Goal: Check status: Check status

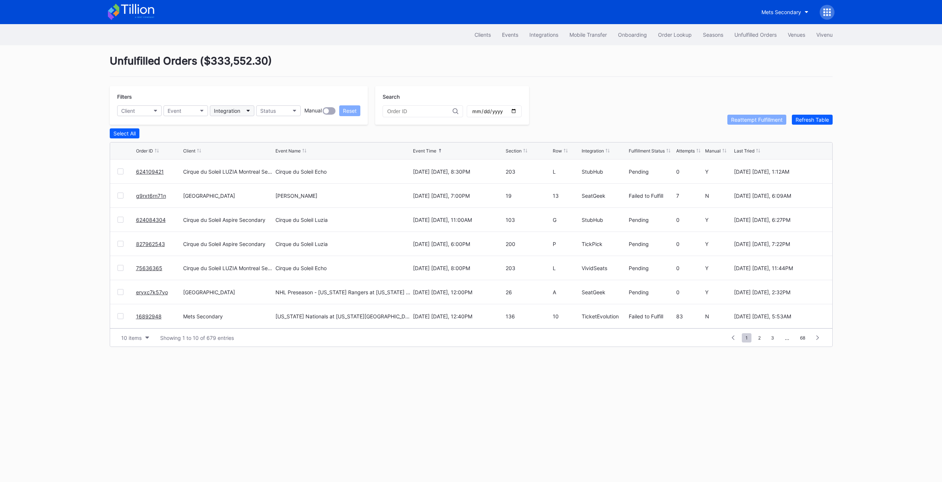
click at [231, 112] on div "Integration" at bounding box center [227, 111] width 26 height 6
click at [135, 111] on button "Client" at bounding box center [139, 110] width 45 height 11
type input "tail"
click at [155, 147] on div "Tailgreeter Secondary" at bounding box center [160, 144] width 86 height 14
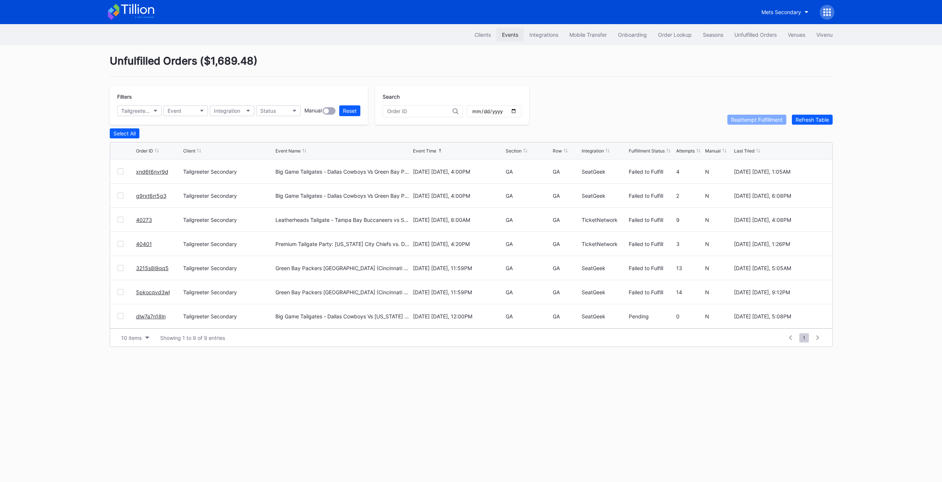
click at [512, 36] on div "Events" at bounding box center [510, 35] width 16 height 6
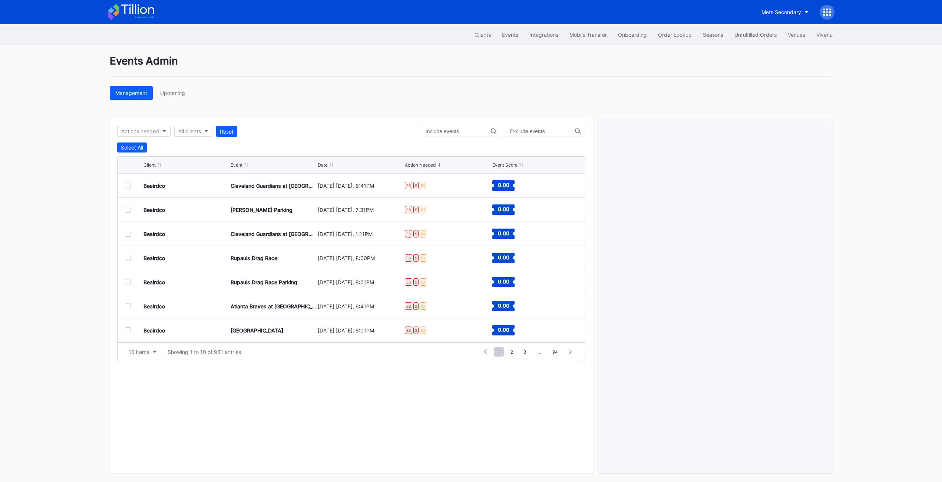
click at [146, 137] on div "Actions needed All clients Reset Select All Client Event Date Action Needed Eve…" at bounding box center [351, 295] width 483 height 354
click at [146, 133] on div "Actions needed" at bounding box center [140, 131] width 38 height 6
type input "tail"
click at [191, 133] on div "All clients" at bounding box center [189, 131] width 23 height 6
type input "tail"
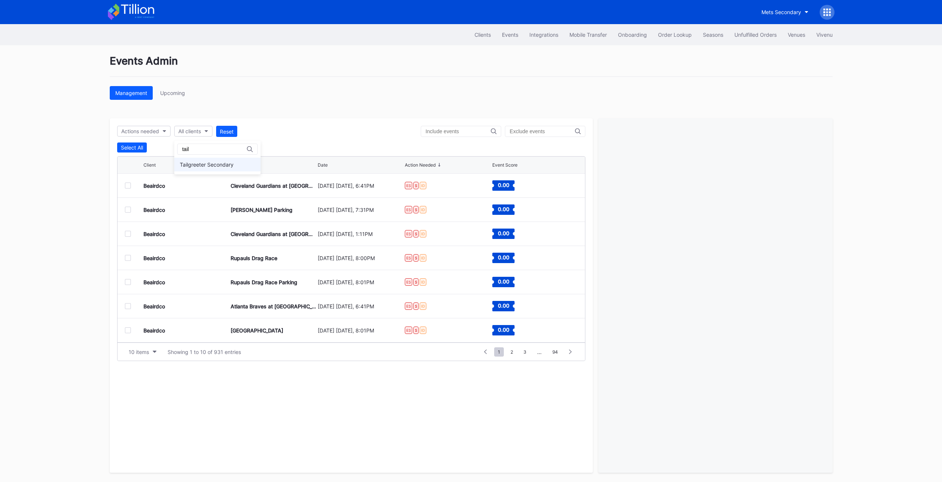
click at [205, 165] on div "Tailgreeter Secondary" at bounding box center [207, 164] width 54 height 6
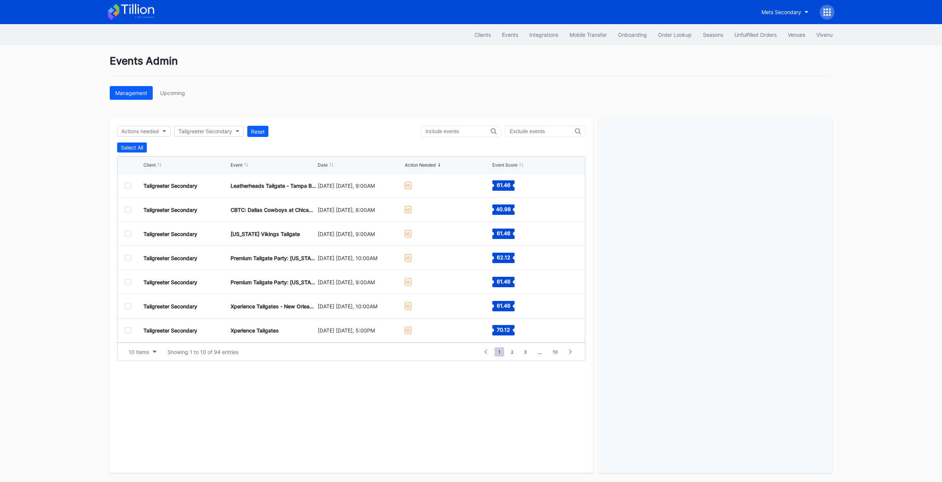
click at [464, 128] on input "text" at bounding box center [458, 131] width 65 height 6
type input "command"
click at [126, 186] on div at bounding box center [128, 185] width 6 height 6
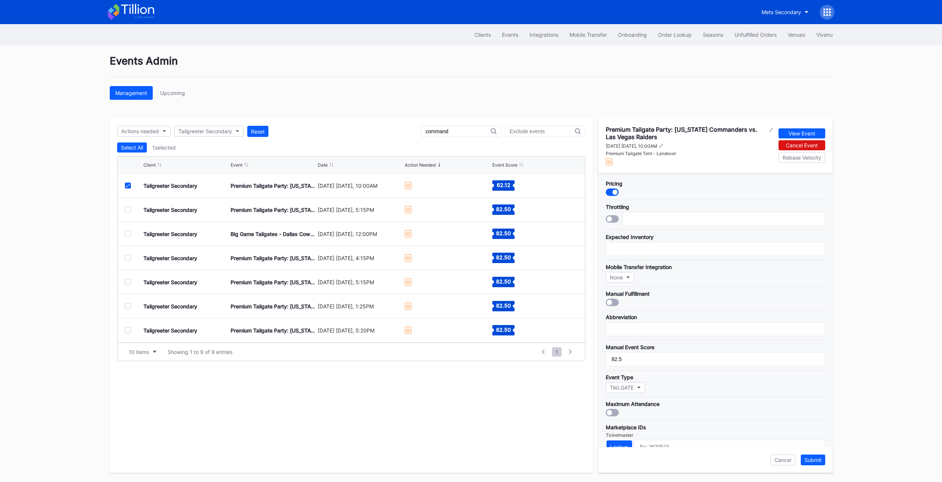
scroll to position [117, 0]
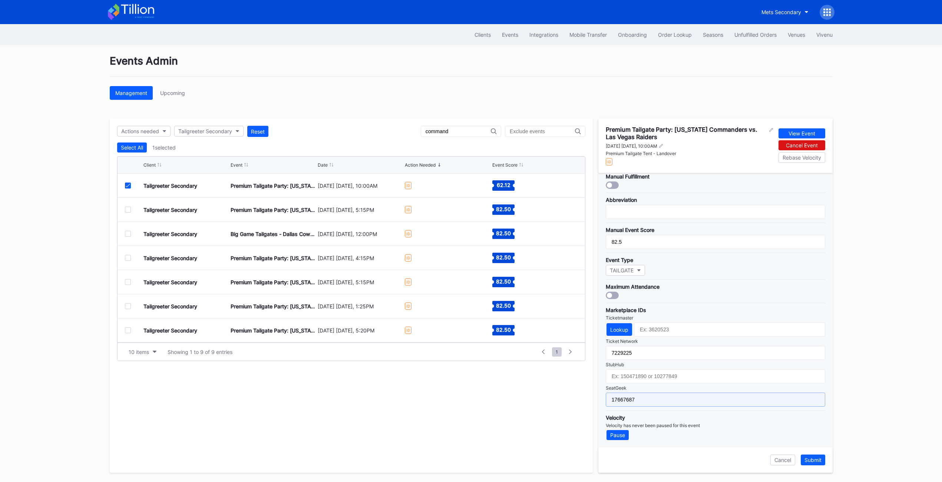
click at [639, 392] on input "17667687" at bounding box center [716, 399] width 220 height 14
click at [817, 463] on button "Submit" at bounding box center [813, 459] width 24 height 11
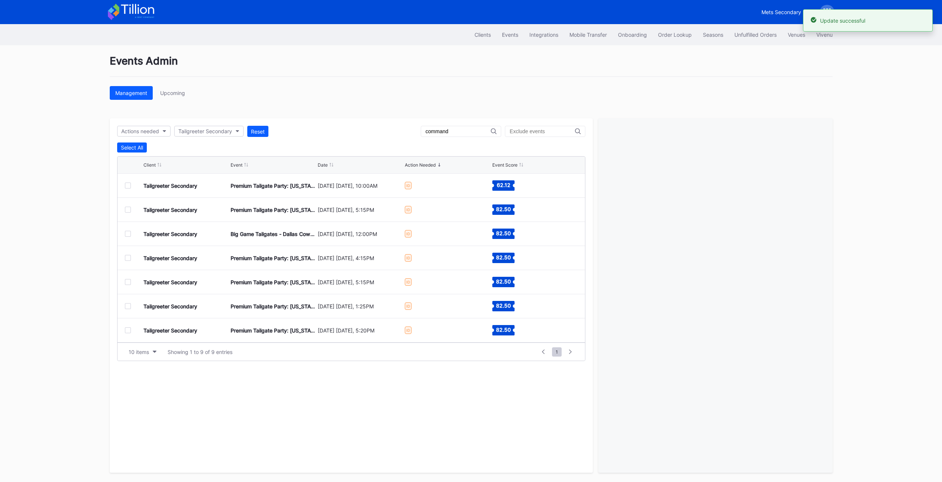
click at [128, 208] on div at bounding box center [128, 210] width 6 height 6
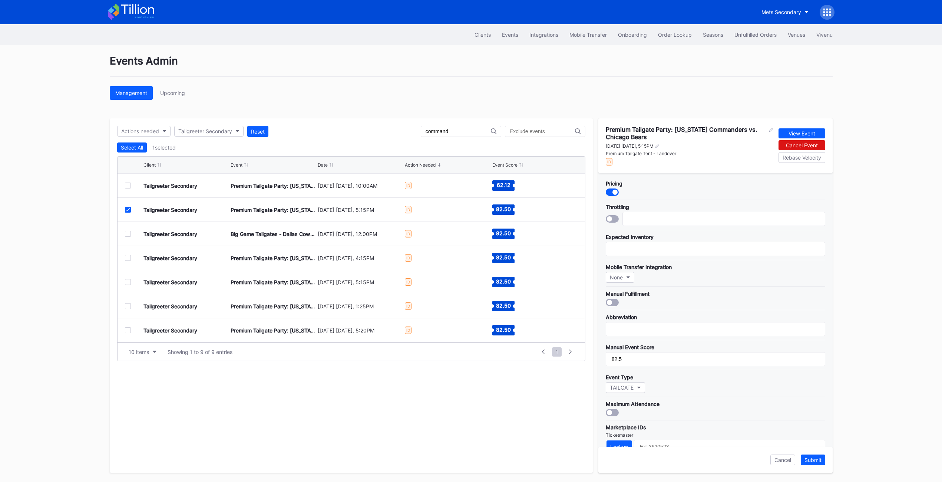
click at [128, 185] on div at bounding box center [128, 185] width 6 height 6
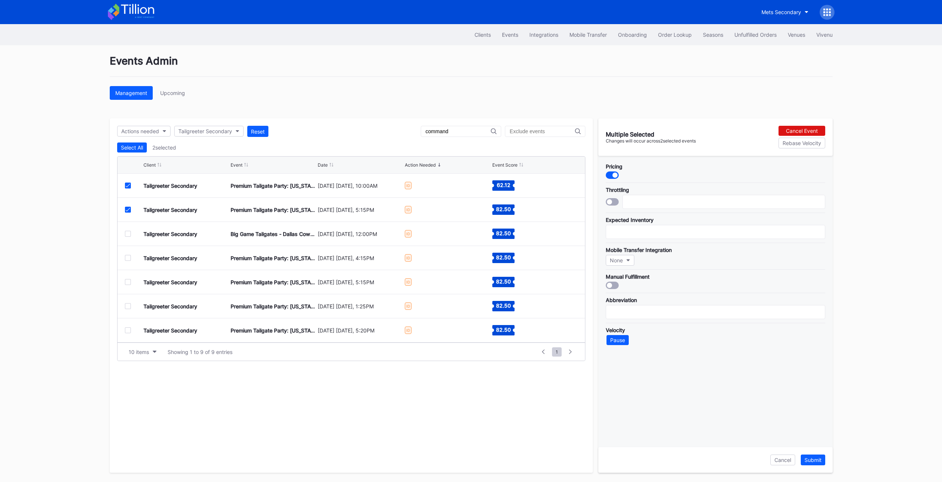
click at [126, 207] on div at bounding box center [128, 210] width 6 height 6
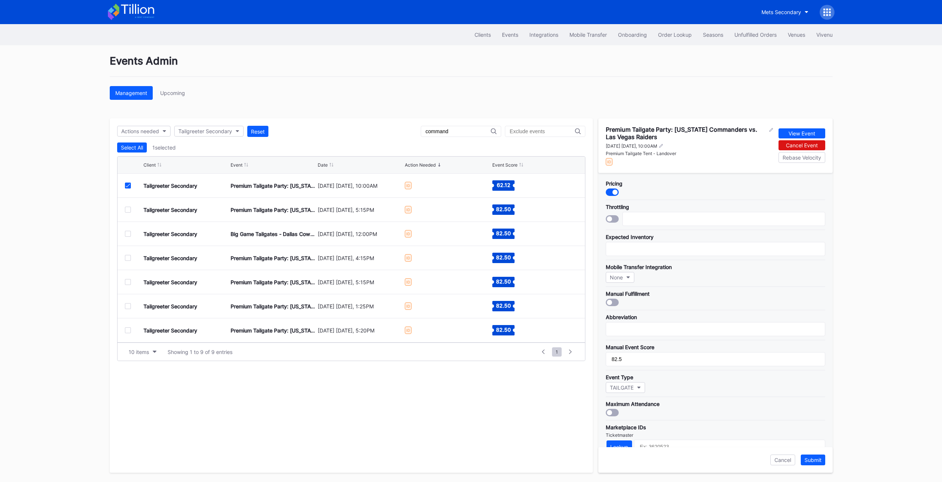
click at [126, 207] on div at bounding box center [128, 210] width 6 height 6
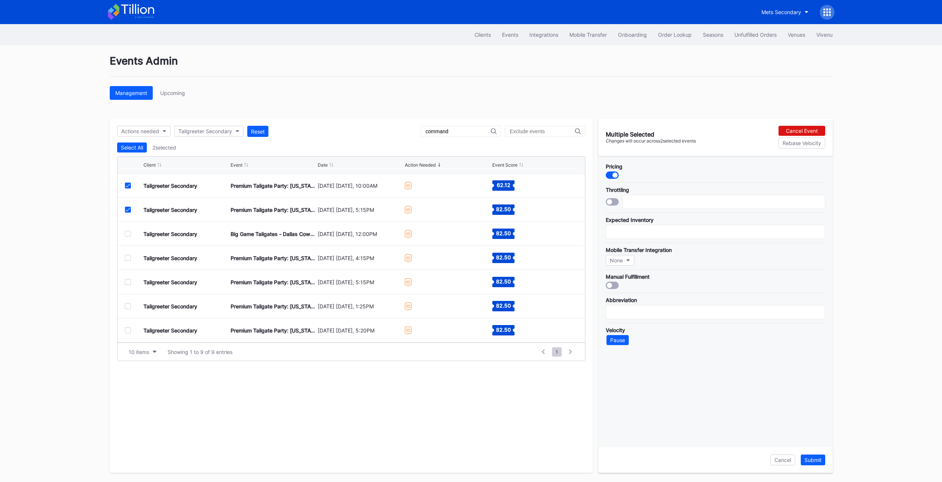
click at [127, 189] on div "Tailgreeter Secondary Premium Tailgate Party: Washington Commanders vs. Las Veg…" at bounding box center [352, 186] width 468 height 24
click at [127, 187] on div at bounding box center [128, 185] width 6 height 6
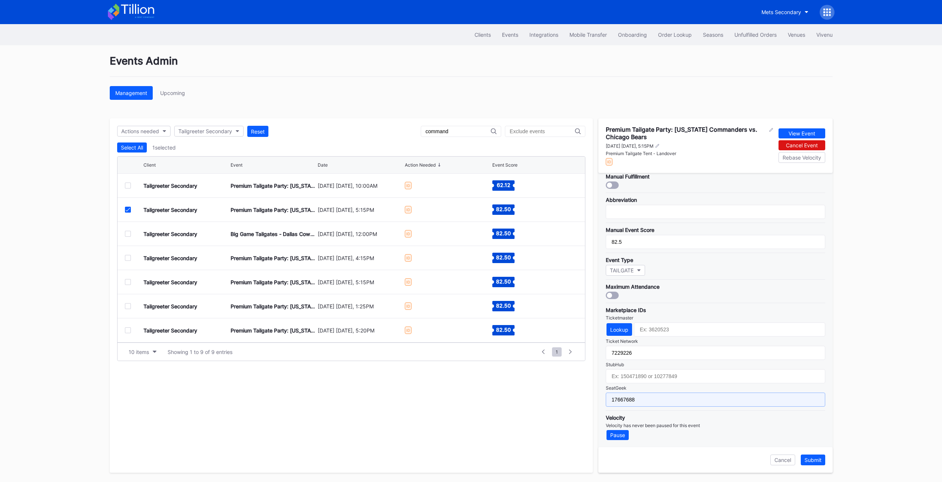
click at [650, 401] on input "17667688" at bounding box center [716, 399] width 220 height 14
click at [816, 459] on div "Submit" at bounding box center [813, 460] width 17 height 6
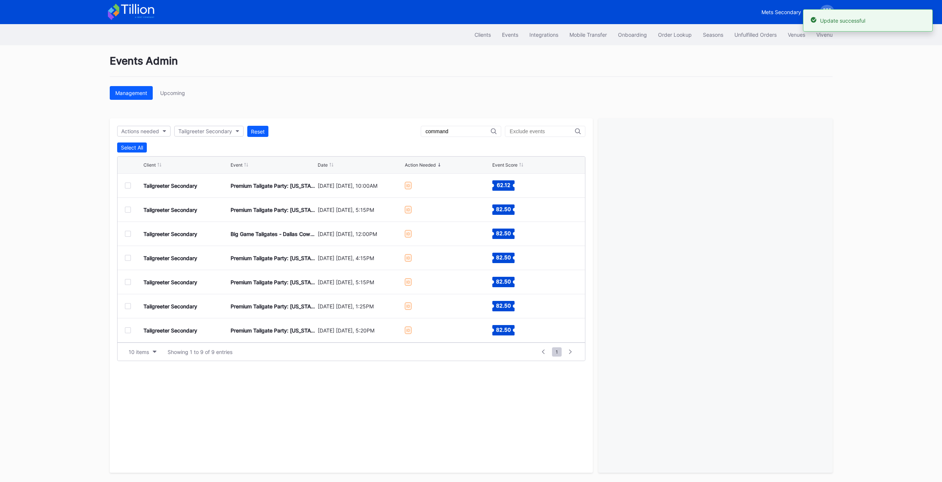
click at [128, 234] on div at bounding box center [128, 234] width 6 height 6
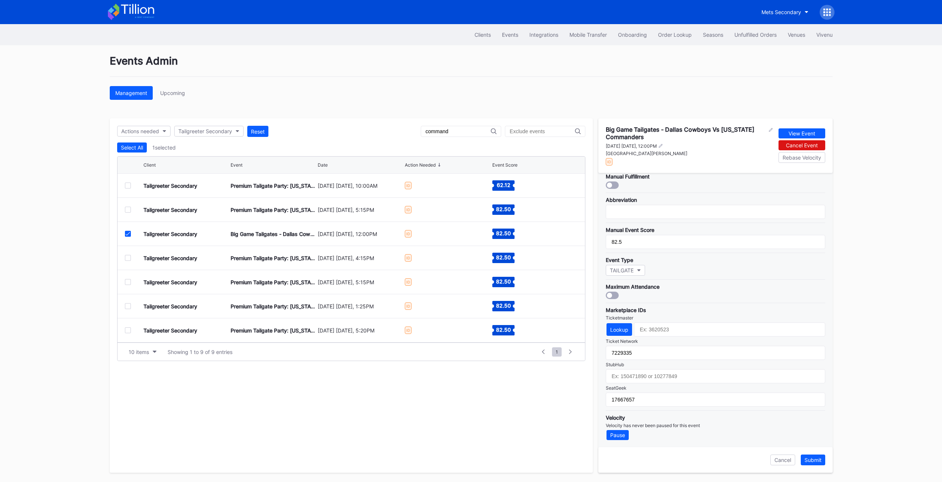
scroll to position [115, 0]
click at [127, 234] on icon at bounding box center [128, 234] width 4 height 4
click at [127, 234] on div at bounding box center [128, 234] width 6 height 6
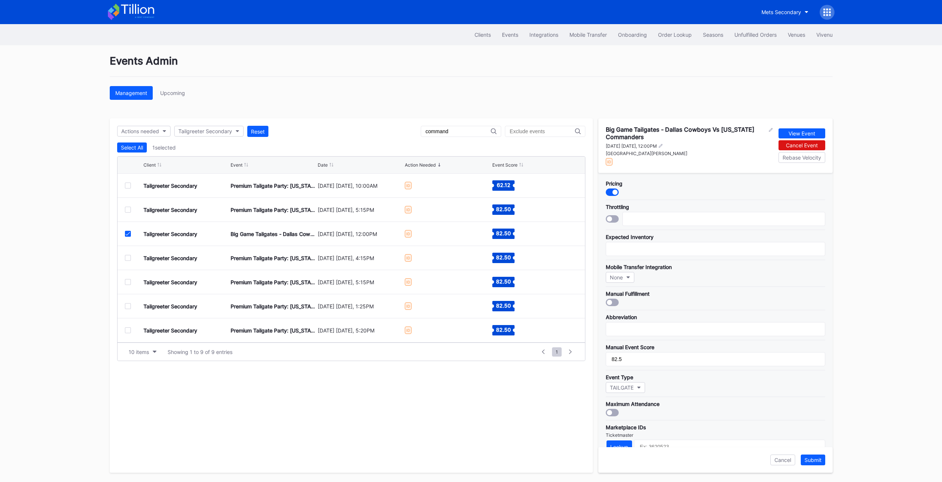
click at [126, 234] on icon at bounding box center [128, 234] width 4 height 4
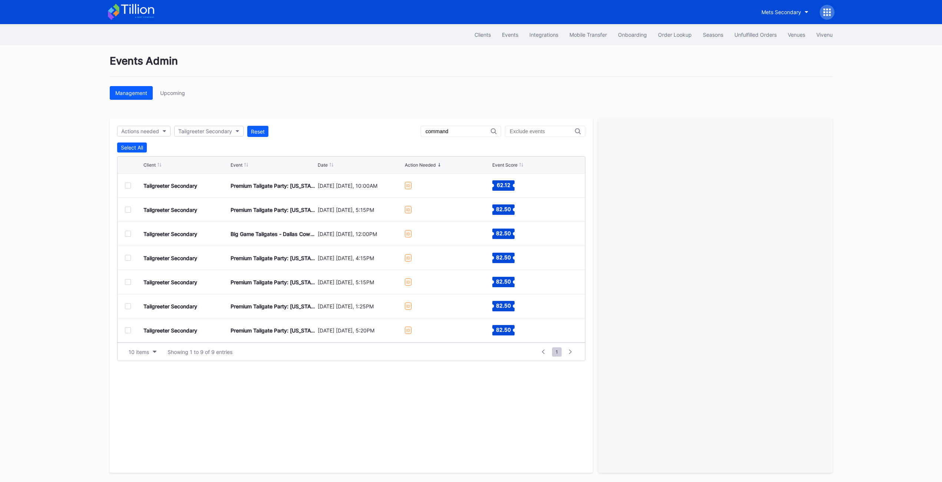
click at [126, 256] on div at bounding box center [128, 258] width 6 height 6
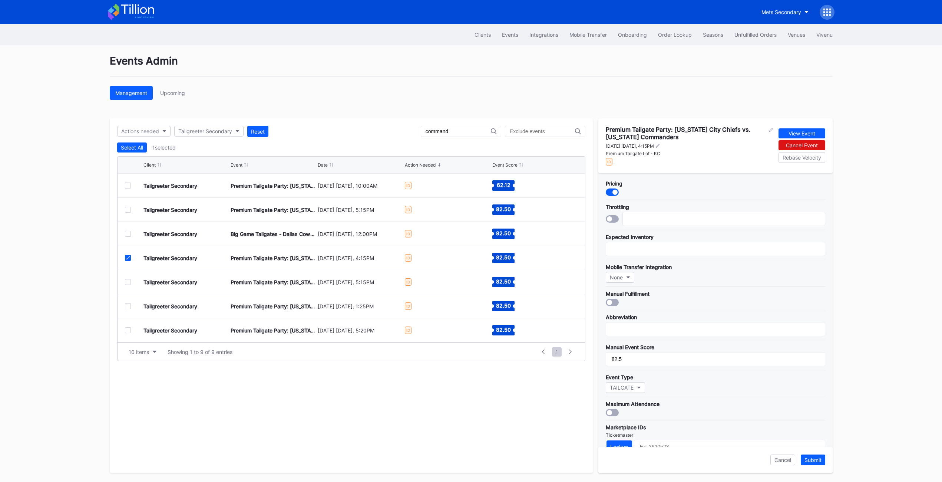
click at [128, 256] on icon at bounding box center [128, 258] width 4 height 4
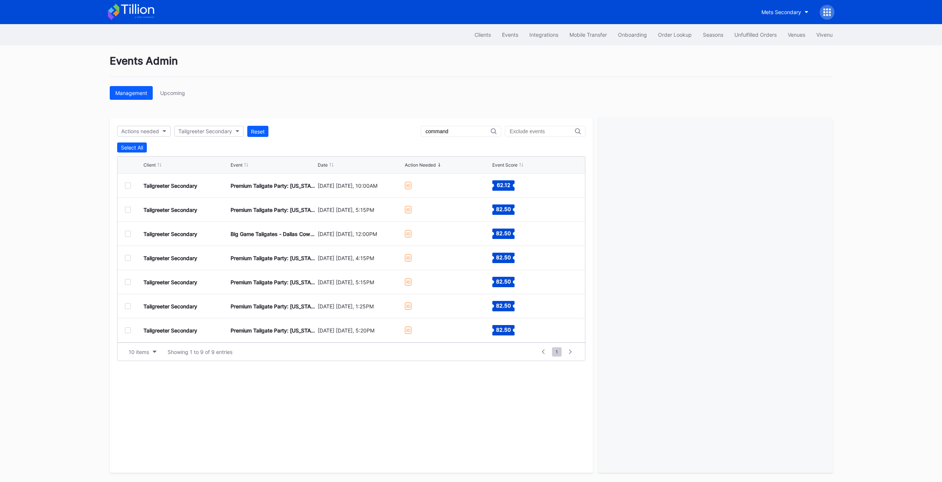
click at [126, 283] on div at bounding box center [128, 282] width 6 height 6
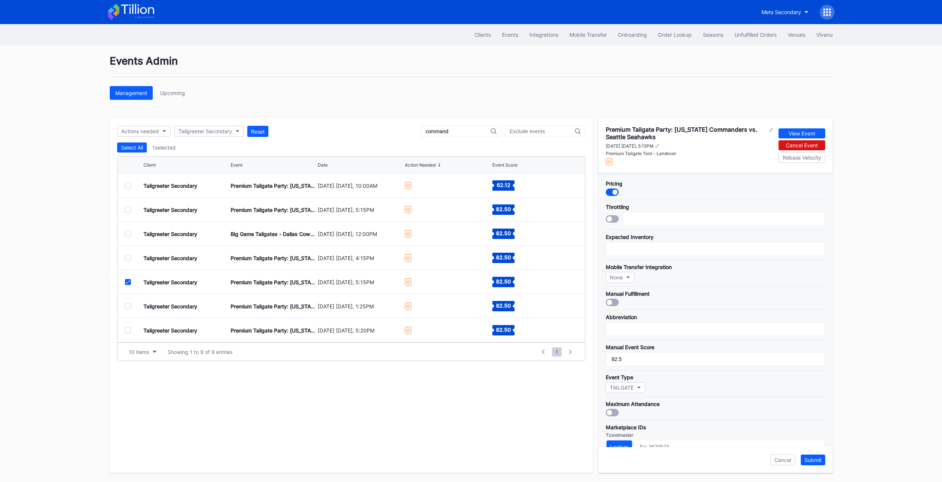
scroll to position [117, 0]
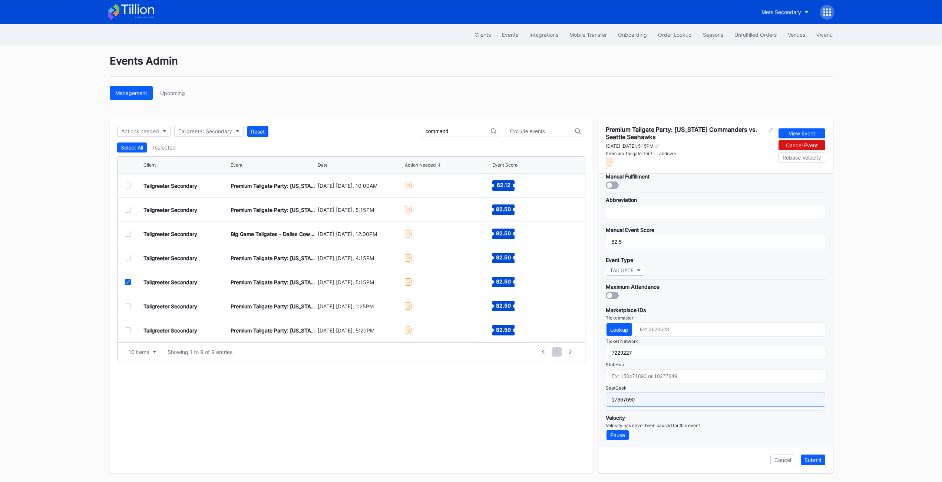
click at [629, 396] on input "17667690" at bounding box center [716, 399] width 220 height 14
click at [813, 459] on div "Submit" at bounding box center [813, 460] width 17 height 6
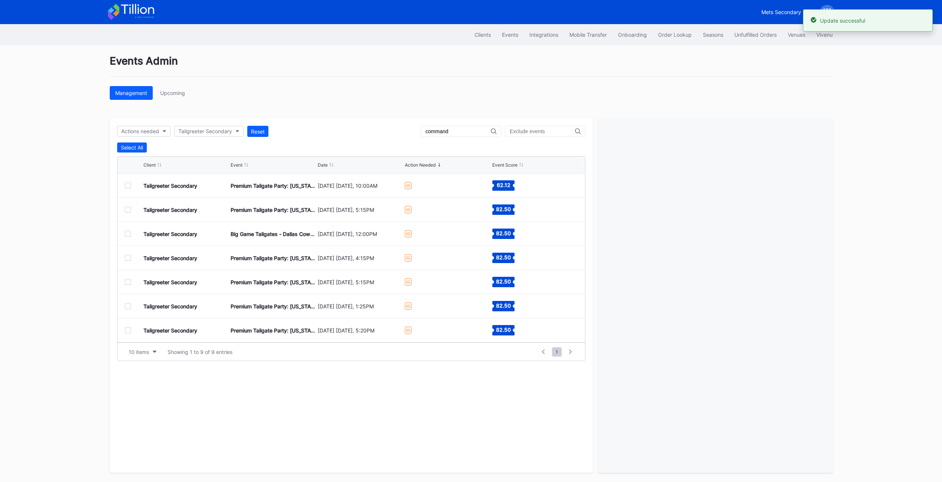
click at [130, 306] on div at bounding box center [128, 306] width 6 height 6
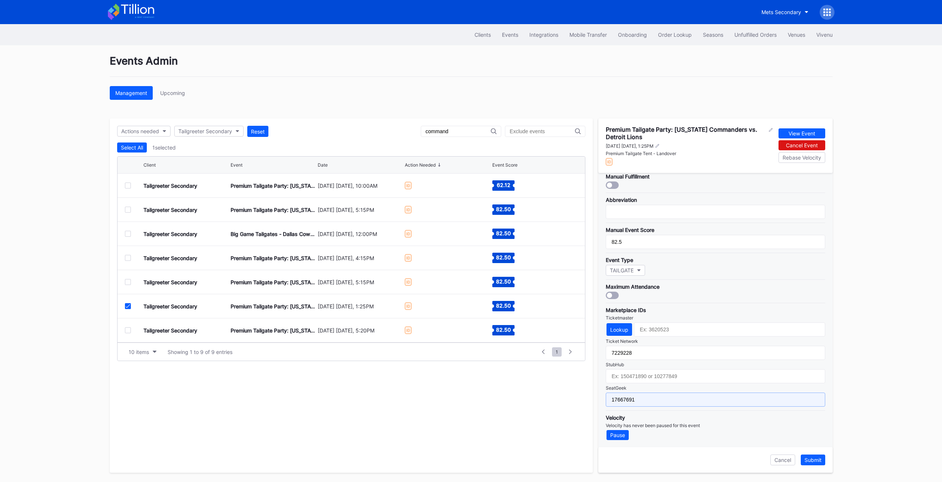
click at [649, 403] on input "17667691" at bounding box center [716, 399] width 220 height 14
click at [806, 455] on button "Submit" at bounding box center [813, 459] width 24 height 11
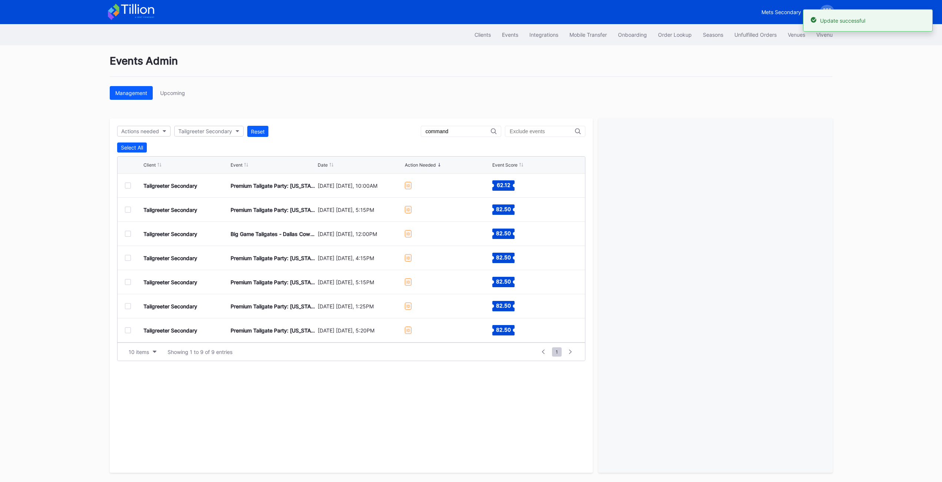
click at [126, 332] on div at bounding box center [128, 330] width 6 height 6
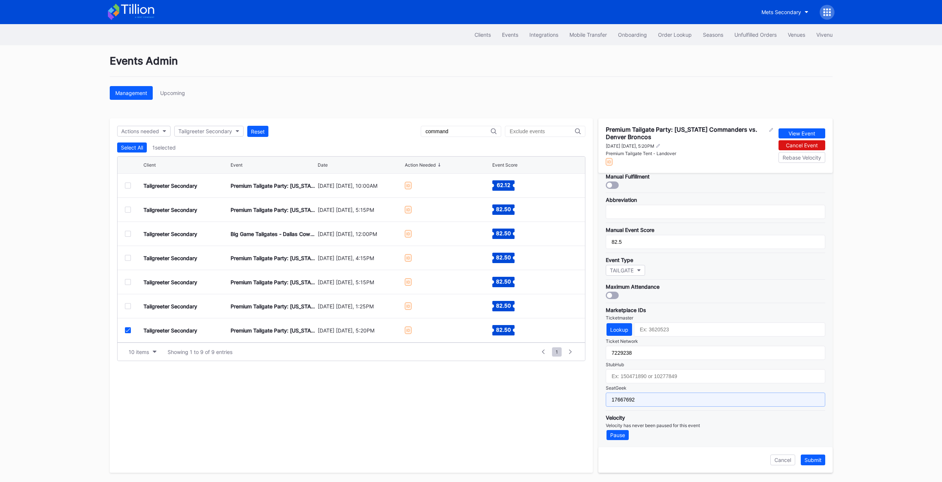
click at [639, 395] on input "17667692" at bounding box center [716, 399] width 220 height 14
click at [813, 454] on button "Submit" at bounding box center [813, 459] width 24 height 11
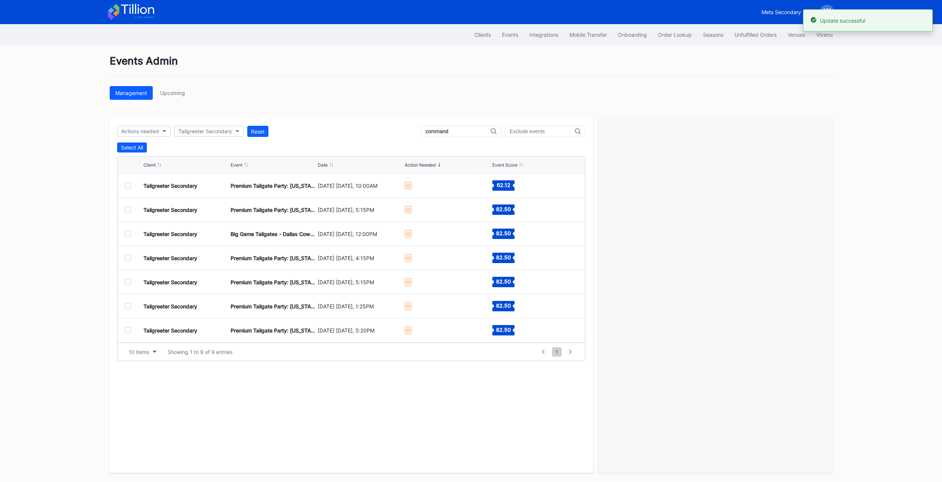
scroll to position [48, 0]
click at [125, 255] on div at bounding box center [128, 258] width 6 height 6
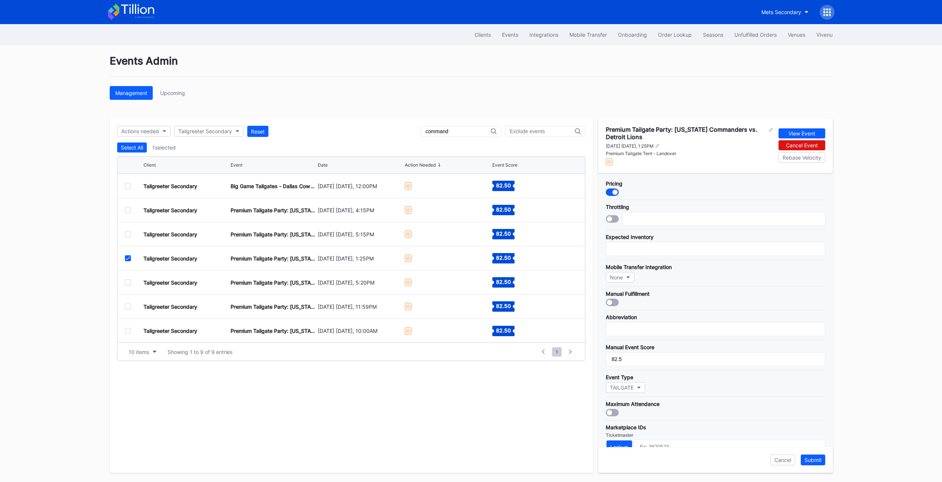
scroll to position [117, 0]
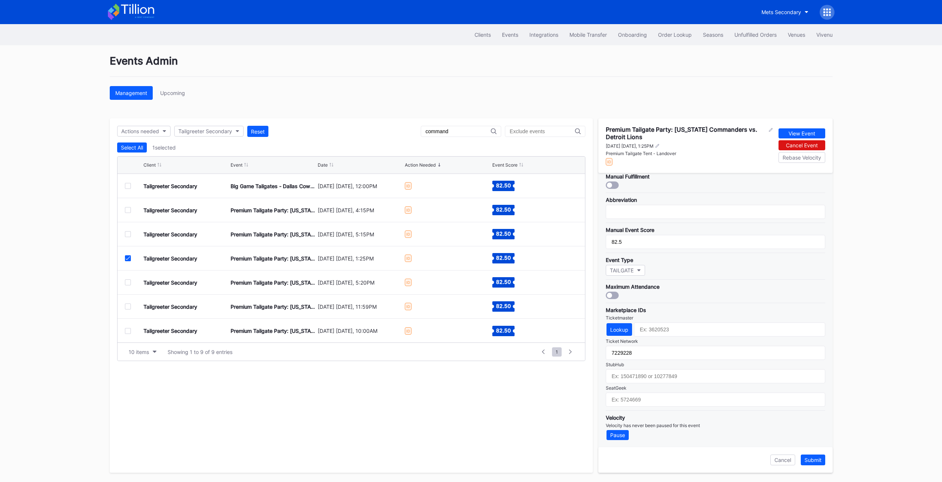
click at [126, 257] on icon at bounding box center [128, 258] width 4 height 4
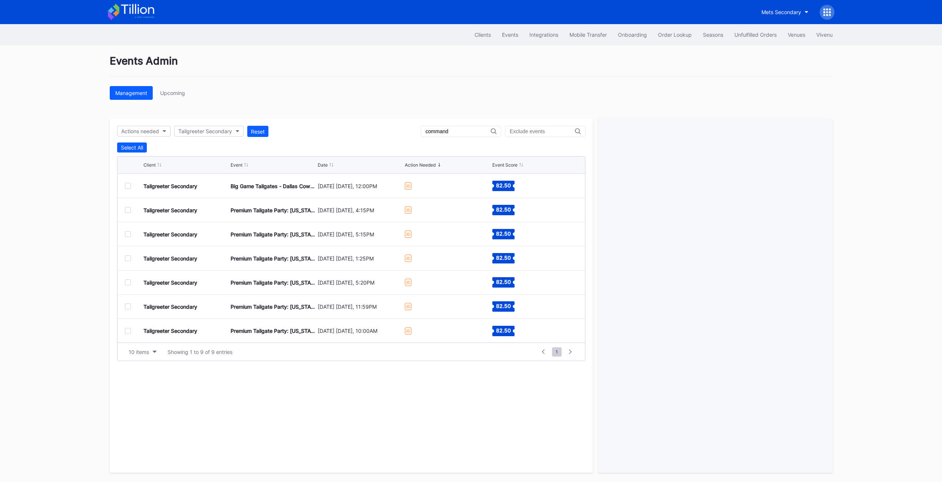
click at [126, 281] on div at bounding box center [128, 282] width 6 height 6
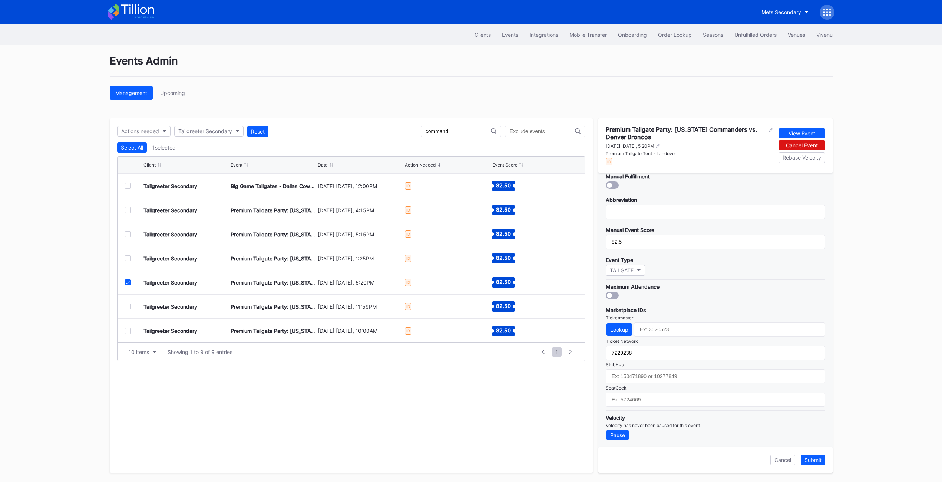
click at [126, 283] on icon at bounding box center [128, 282] width 4 height 4
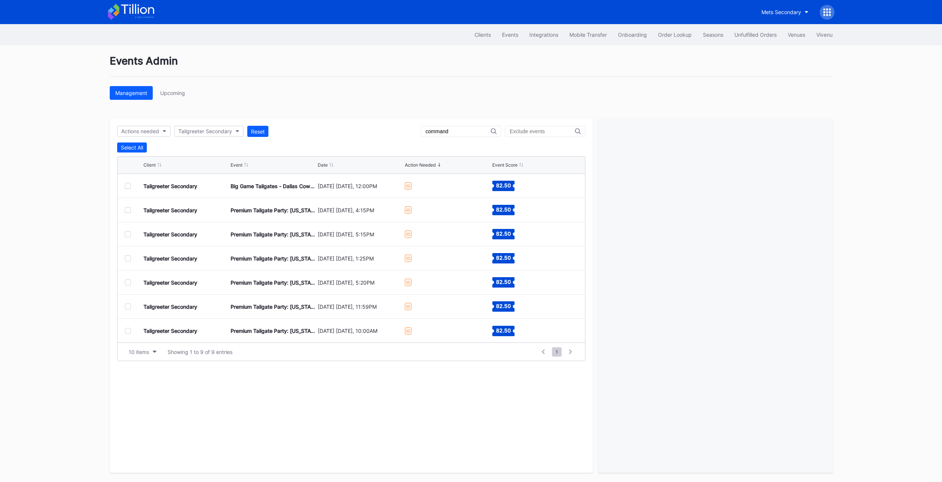
click at [126, 304] on div at bounding box center [128, 306] width 6 height 6
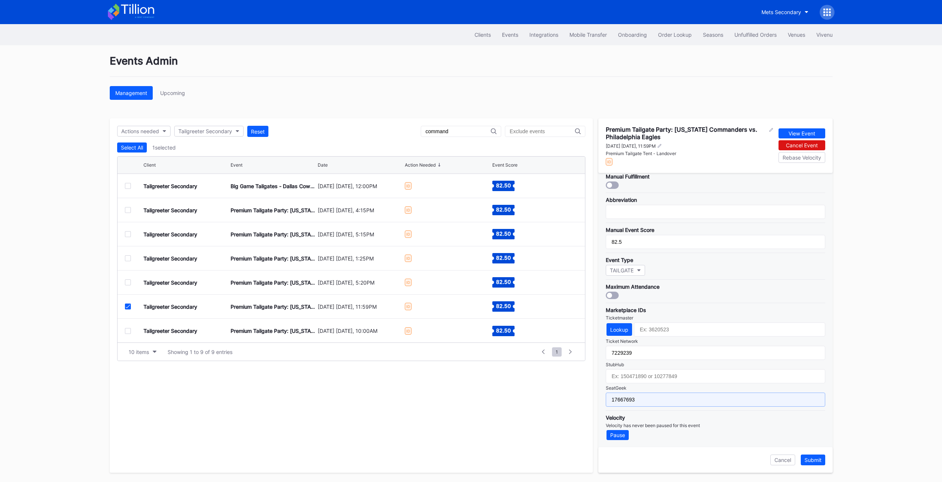
click at [653, 399] on input "17667693" at bounding box center [716, 399] width 220 height 14
click at [818, 459] on div "Submit" at bounding box center [813, 460] width 17 height 6
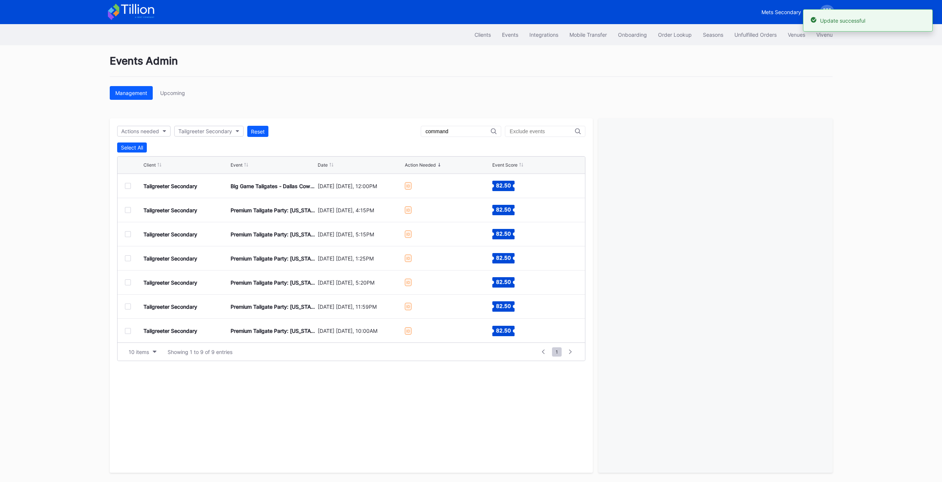
click at [129, 308] on div at bounding box center [128, 306] width 6 height 6
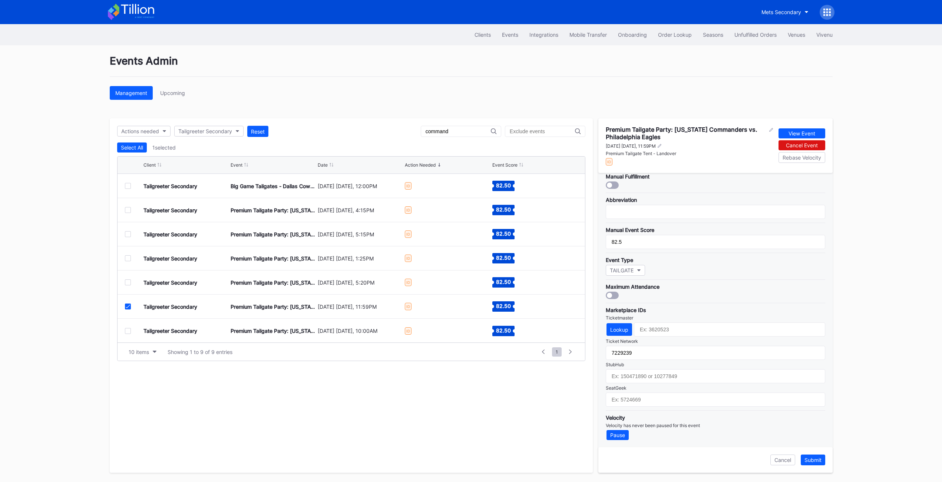
click at [126, 306] on icon at bounding box center [128, 306] width 4 height 4
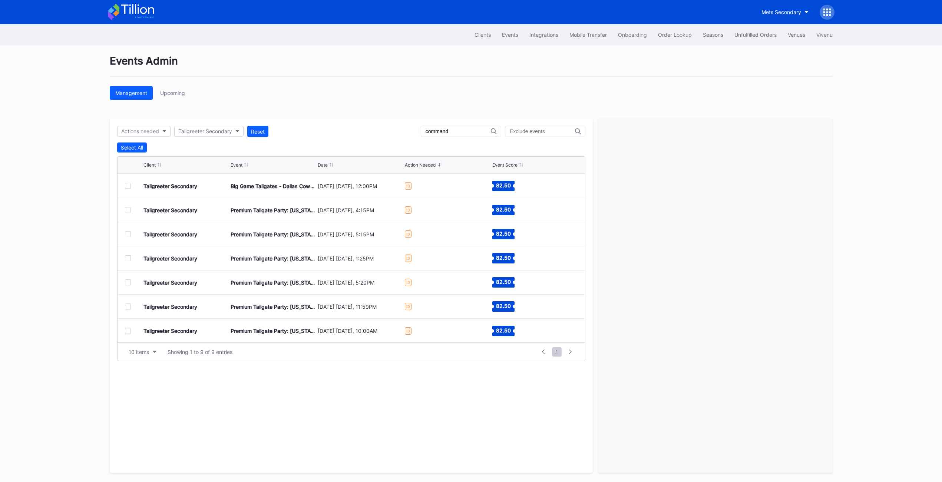
click at [126, 330] on div at bounding box center [128, 331] width 6 height 6
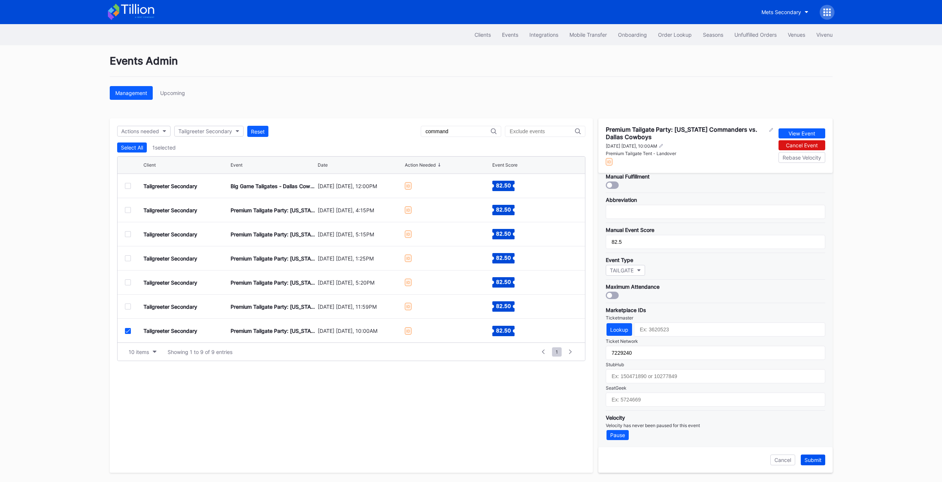
click at [818, 458] on div "Submit" at bounding box center [813, 460] width 17 height 6
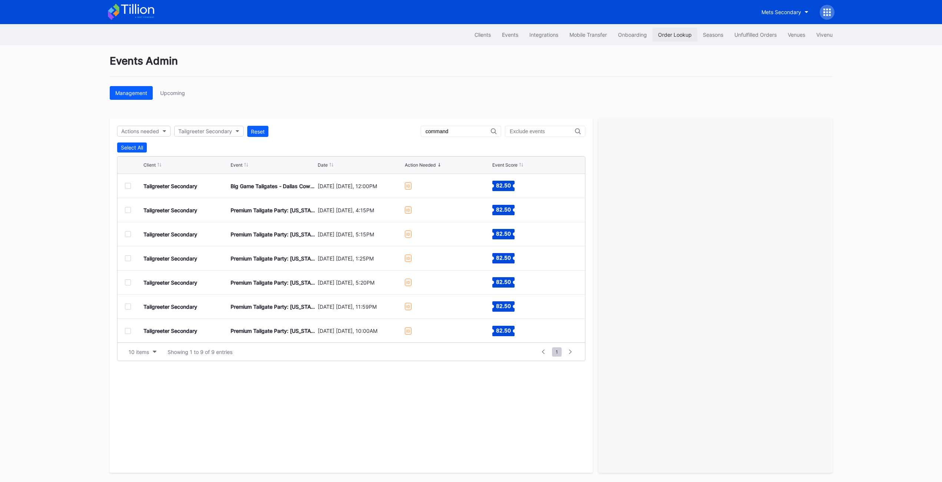
click at [680, 36] on div "Order Lookup" at bounding box center [675, 35] width 34 height 6
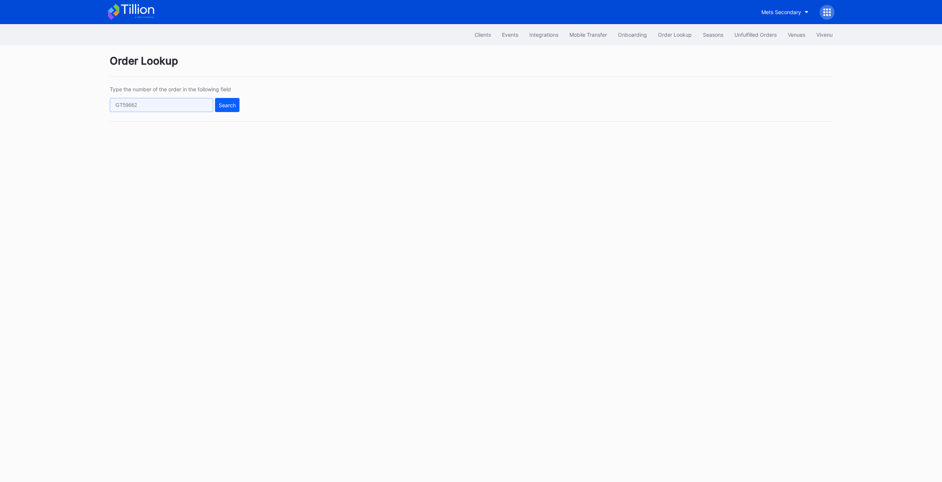
drag, startPoint x: 131, startPoint y: 104, endPoint x: 143, endPoint y: 104, distance: 12.2
click at [131, 104] on input "text" at bounding box center [161, 105] width 103 height 14
paste input "108437431"
type input "108437431"
click at [231, 104] on div "Search" at bounding box center [227, 105] width 17 height 6
